Goal: Navigation & Orientation: Understand site structure

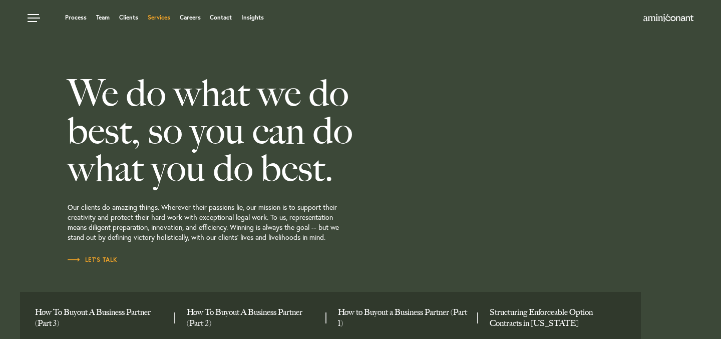
click at [163, 19] on link "Services" at bounding box center [159, 18] width 23 height 6
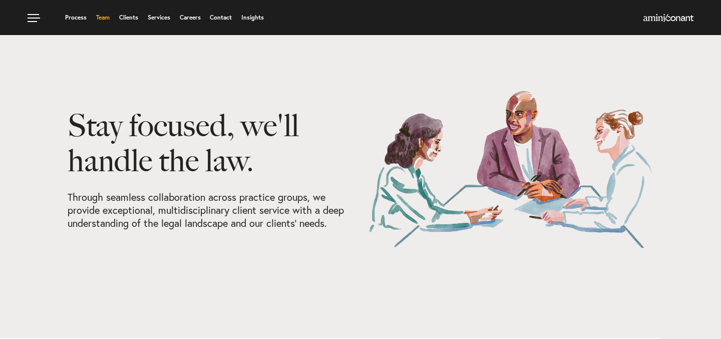
click at [100, 21] on link "Team" at bounding box center [103, 18] width 14 height 6
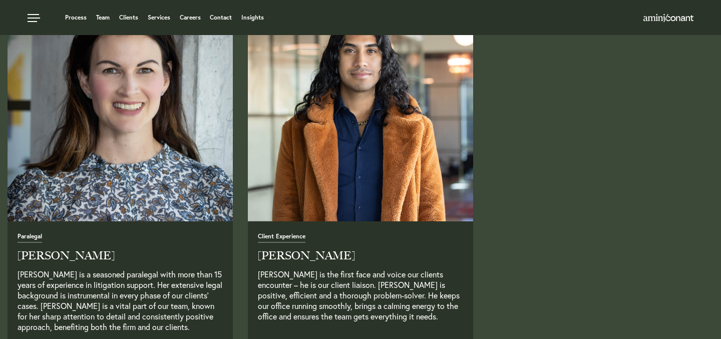
scroll to position [2468, 0]
